Goal: Task Accomplishment & Management: Manage account settings

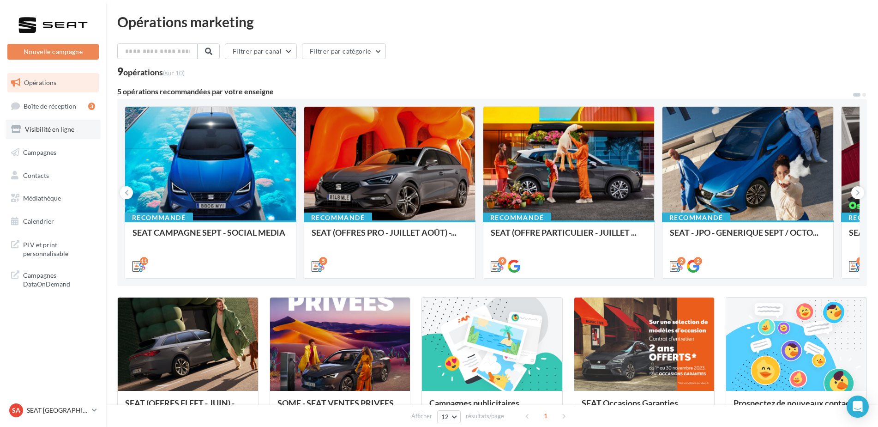
click at [69, 126] on span "Visibilité en ligne" at bounding box center [49, 129] width 49 height 8
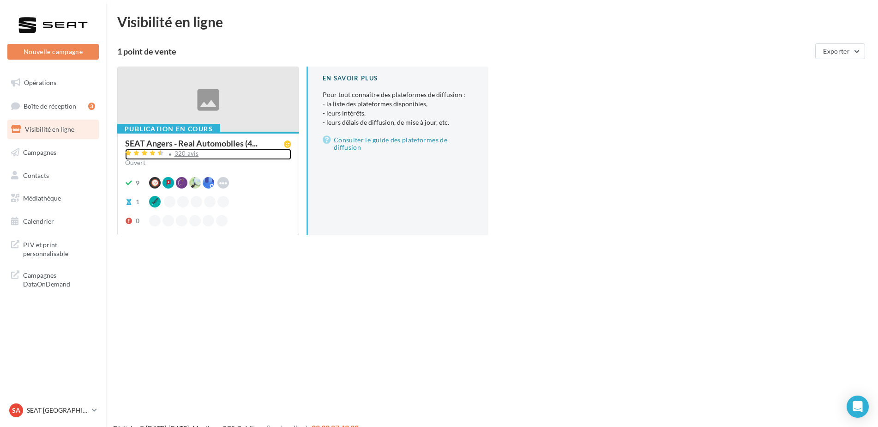
click at [186, 156] on div "320 avis" at bounding box center [186, 153] width 24 height 6
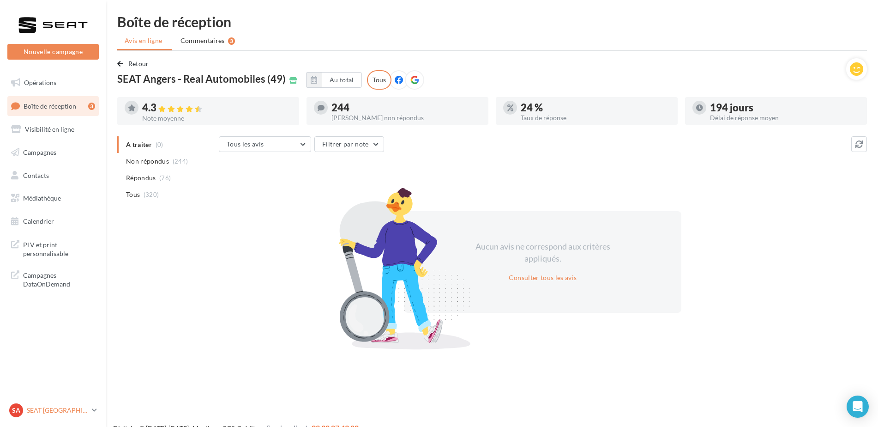
click at [49, 406] on p "SEAT [GEOGRAPHIC_DATA]" at bounding box center [57, 409] width 61 height 9
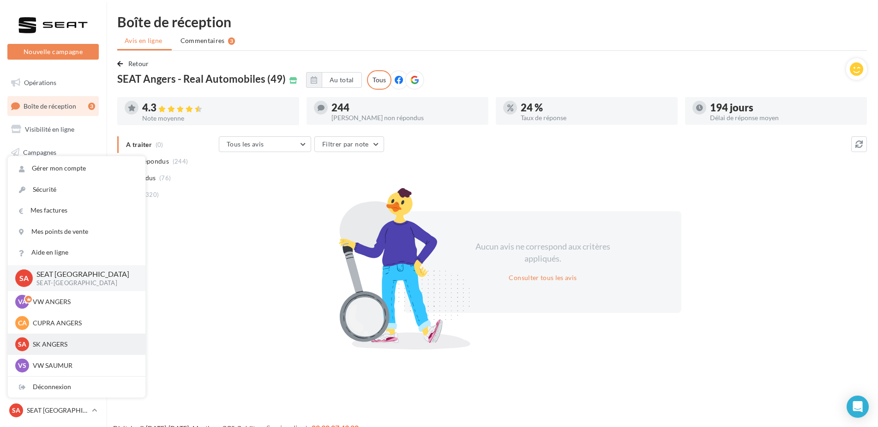
click at [62, 347] on p "SK ANGERS" at bounding box center [84, 343] width 102 height 9
